Goal: Entertainment & Leisure: Consume media (video, audio)

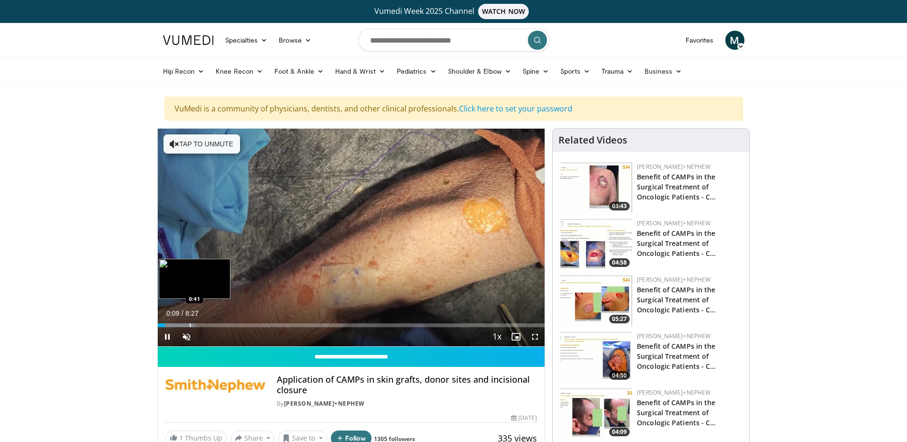
click at [189, 326] on div "Loaded : 9.76% 0:09 0:41" at bounding box center [351, 325] width 387 height 4
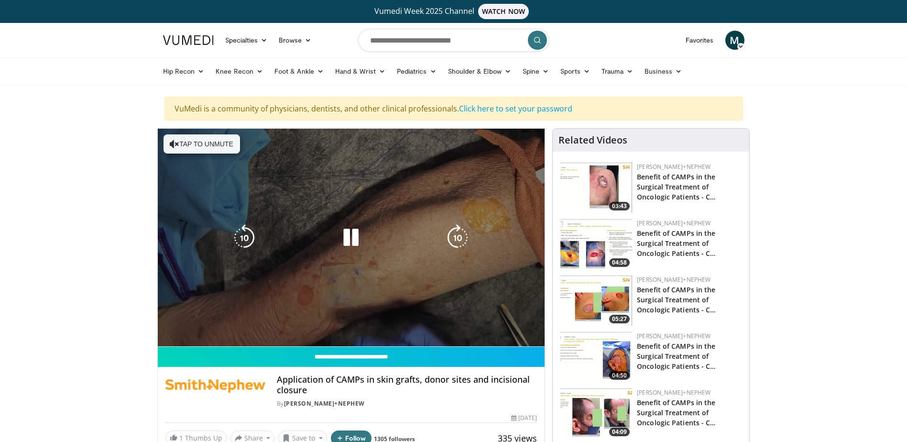
click at [205, 324] on video-js "**********" at bounding box center [351, 238] width 387 height 218
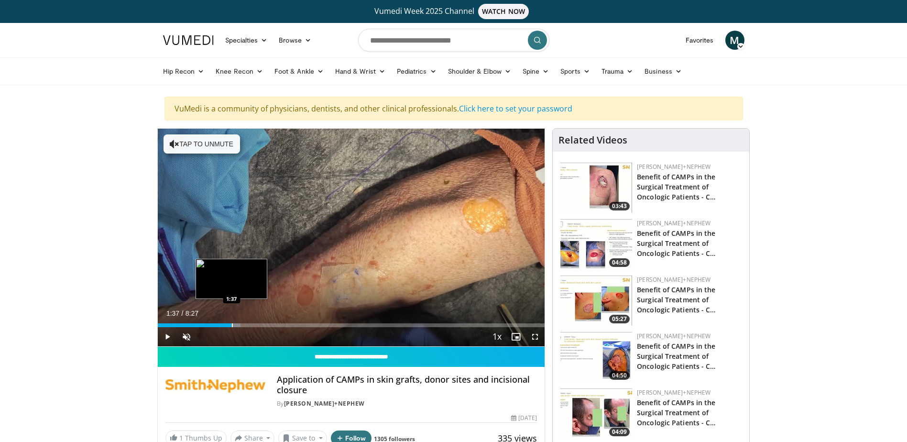
click at [231, 320] on div "Loaded : 21.49% 1:37 1:37" at bounding box center [351, 322] width 387 height 9
click at [260, 321] on div "Loaded : 31.26% 1:37 2:13" at bounding box center [351, 322] width 387 height 9
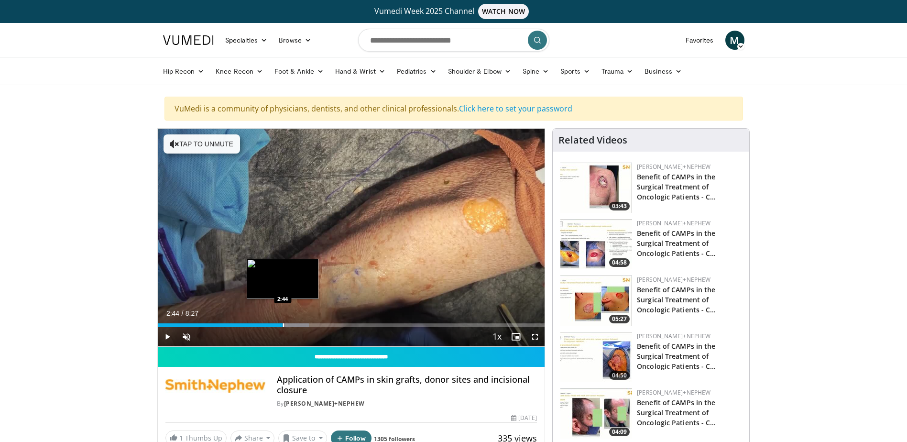
click at [282, 322] on div "Loaded : 39.08% 2:44 2:44" at bounding box center [351, 322] width 387 height 9
click at [309, 321] on div "Loaded : 44.95% 2:46 3:18" at bounding box center [351, 322] width 387 height 9
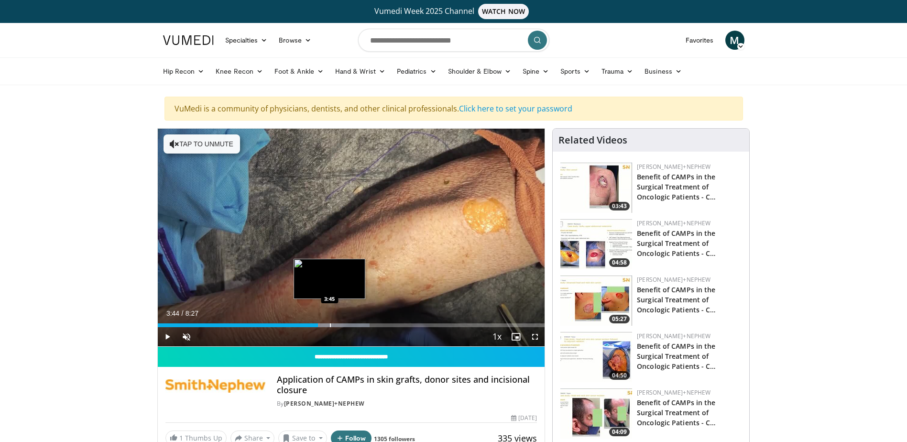
click at [330, 325] on div "Progress Bar" at bounding box center [330, 325] width 1 height 4
click at [347, 323] on div "Loaded : 56.68% 3:48 4:09" at bounding box center [351, 322] width 387 height 9
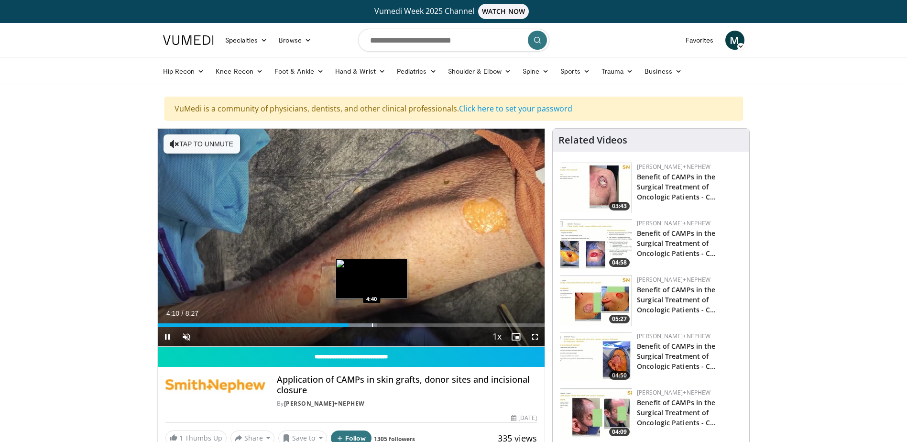
click at [372, 324] on div "Progress Bar" at bounding box center [372, 325] width 1 height 4
click at [380, 325] on div "Progress Bar" at bounding box center [380, 325] width 1 height 4
click at [395, 325] on div "Progress Bar" at bounding box center [395, 325] width 1 height 4
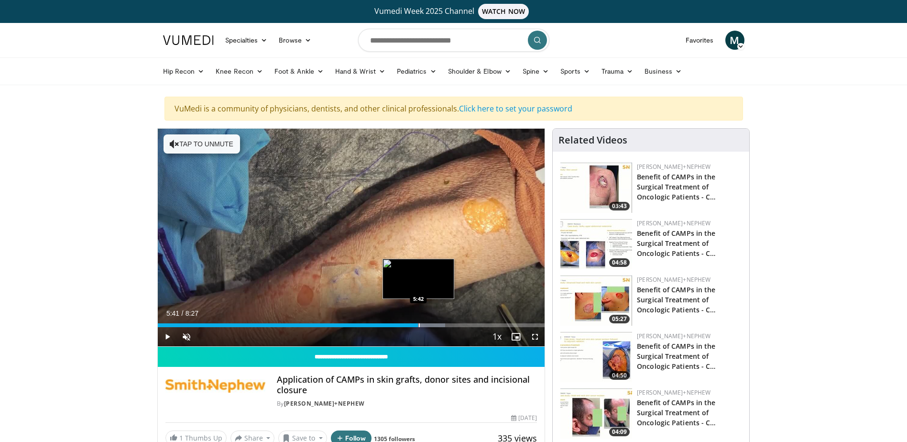
click at [419, 324] on div "Progress Bar" at bounding box center [419, 325] width 1 height 4
click at [452, 326] on div "Progress Bar" at bounding box center [452, 325] width 1 height 4
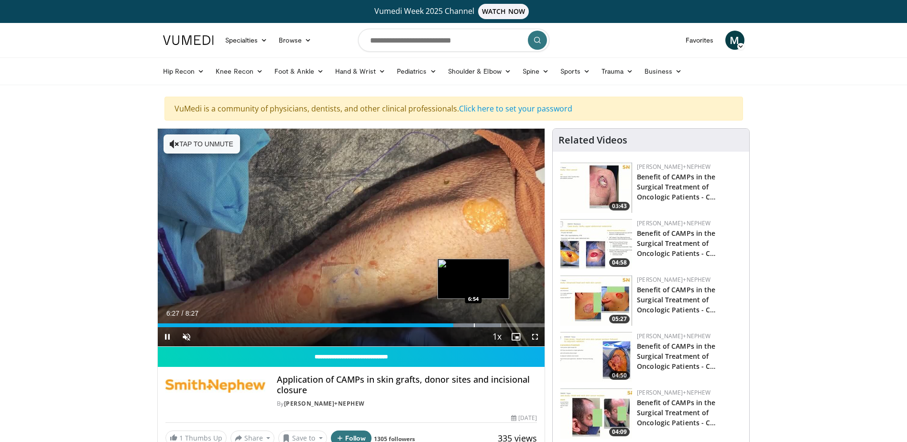
click at [474, 323] on div "Progress Bar" at bounding box center [474, 325] width 1 height 4
click at [492, 320] on div "Loaded : 95.77% 7:03 7:17" at bounding box center [351, 322] width 387 height 9
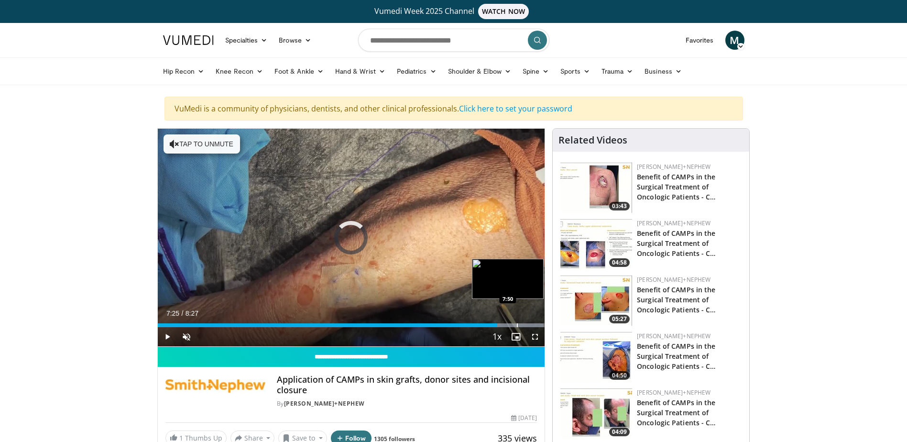
click at [517, 325] on div "Progress Bar" at bounding box center [517, 325] width 1 height 4
